Goal: Transaction & Acquisition: Purchase product/service

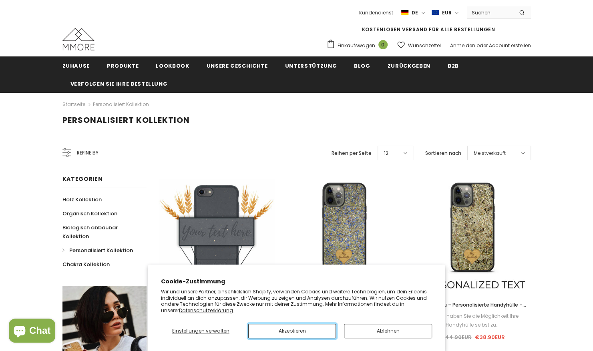
click at [295, 331] on button "Akzeptieren" at bounding box center [292, 331] width 88 height 14
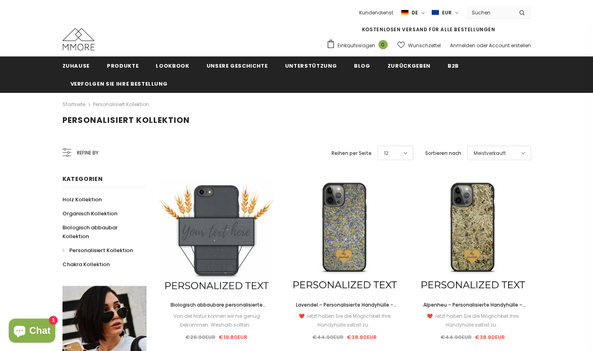
click at [82, 149] on span "Refine by" at bounding box center [88, 152] width 22 height 9
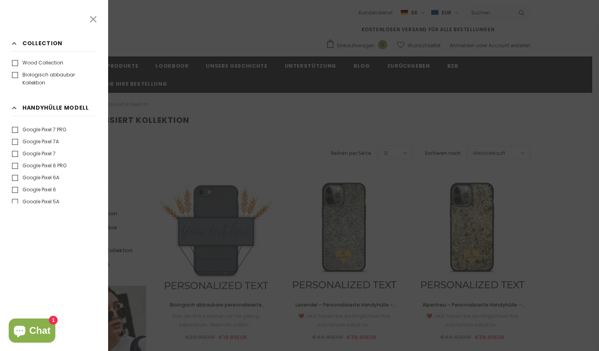
scroll to position [880, 0]
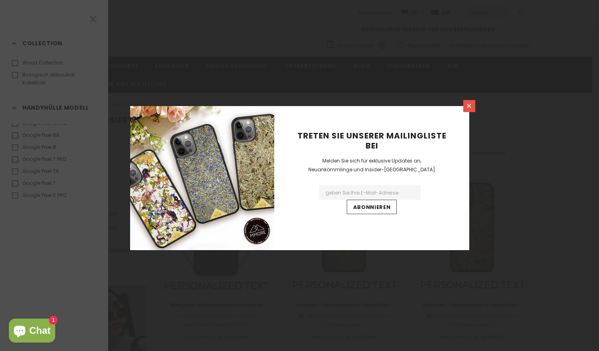
click at [466, 106] on icon at bounding box center [468, 105] width 7 height 7
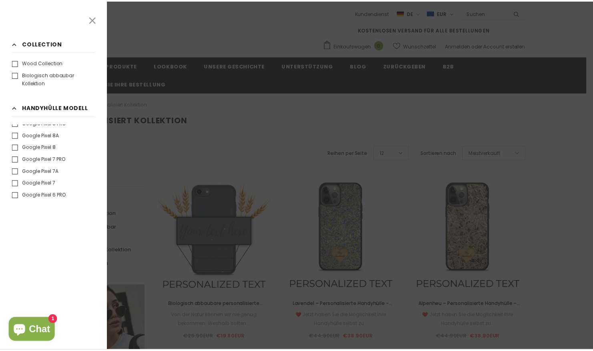
scroll to position [840, 0]
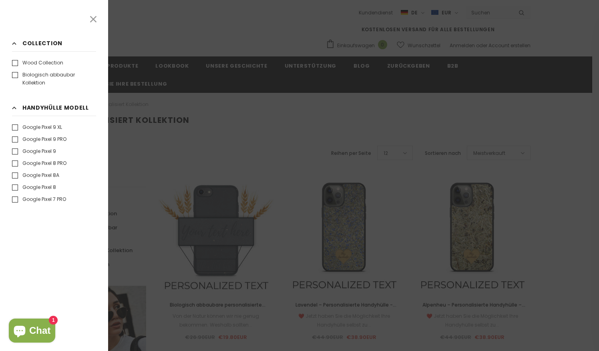
click at [42, 162] on label "Google Pixel 8 PRO" at bounding box center [39, 163] width 54 height 8
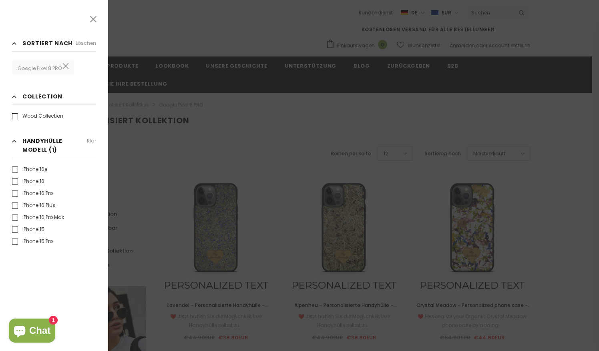
click at [251, 161] on div at bounding box center [299, 175] width 599 height 351
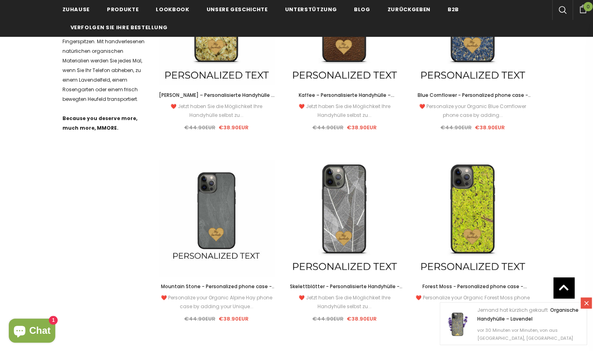
scroll to position [400, 0]
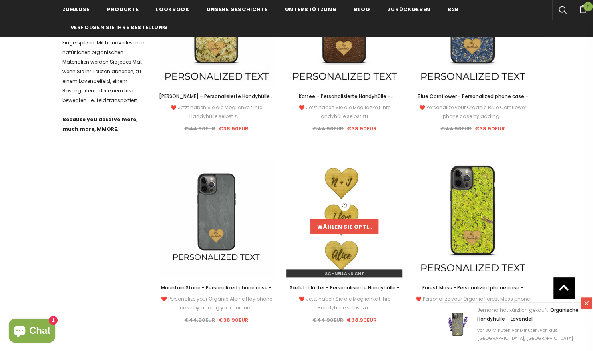
click at [337, 219] on link "Wählen Sie Optionen" at bounding box center [344, 226] width 68 height 14
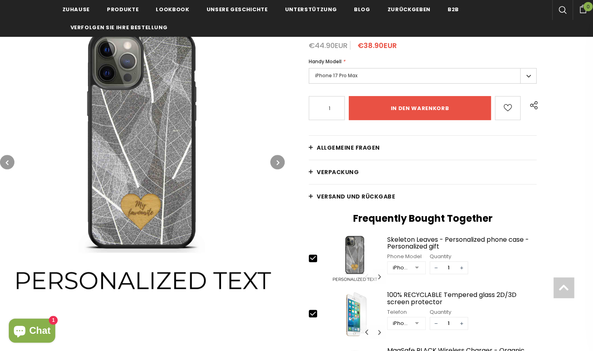
scroll to position [160, 0]
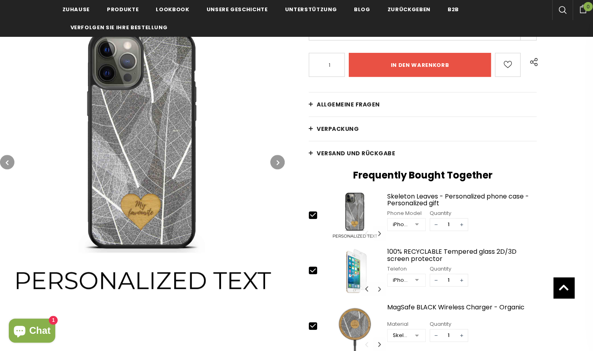
click at [412, 224] on div at bounding box center [417, 225] width 16 height 12
click at [265, 246] on img at bounding box center [142, 162] width 284 height 284
